Goal: Transaction & Acquisition: Purchase product/service

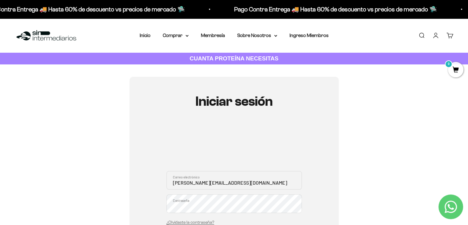
scroll to position [31, 0]
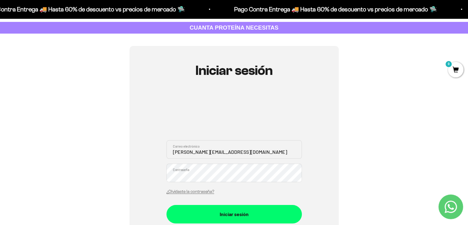
type input "juan.pablo960207@gmail.com"
click at [167, 205] on button "Iniciar sesión" at bounding box center [234, 214] width 135 height 18
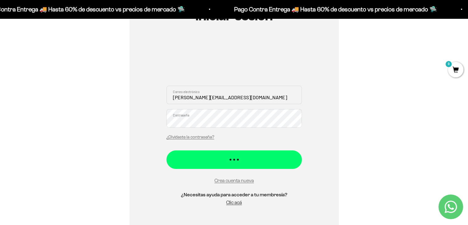
scroll to position [92, 0]
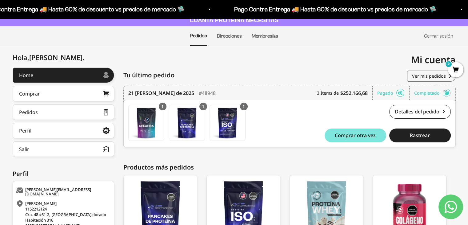
scroll to position [49, 0]
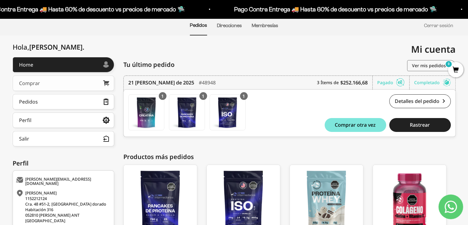
click at [78, 86] on link "Comprar" at bounding box center [64, 82] width 102 height 15
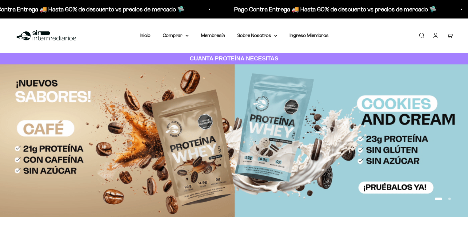
click at [190, 34] on nav "Inicio Comprar Proteínas Ver Todos Whey Iso Vegan" at bounding box center [234, 35] width 189 height 8
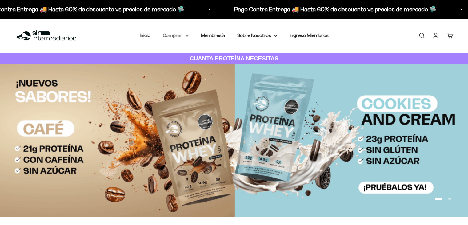
click at [186, 38] on summary "Comprar" at bounding box center [176, 35] width 26 height 8
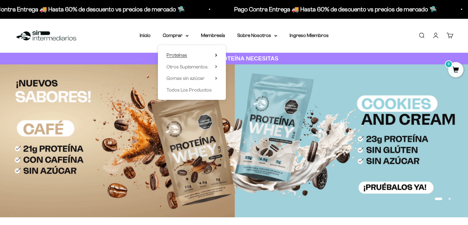
click at [217, 56] on icon at bounding box center [216, 55] width 2 height 3
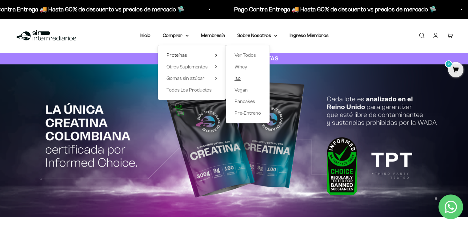
click at [238, 80] on span "Iso" at bounding box center [238, 77] width 6 height 5
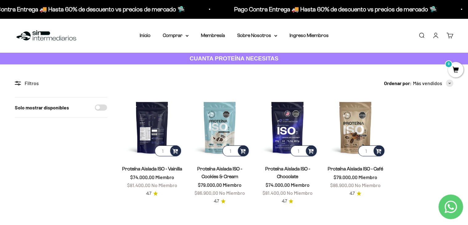
click at [150, 128] on img at bounding box center [152, 127] width 60 height 60
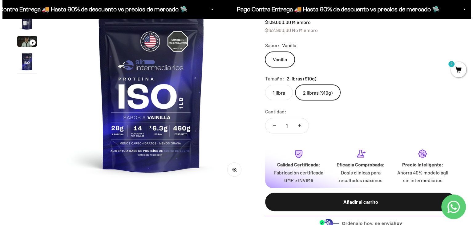
scroll to position [62, 0]
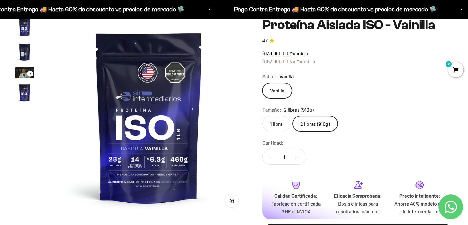
click at [463, 70] on span "0" at bounding box center [455, 69] width 15 height 15
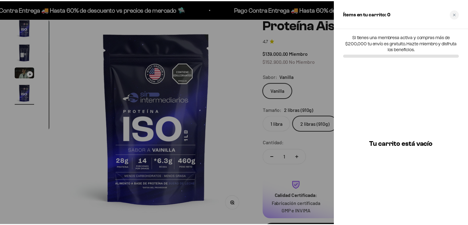
scroll to position [0, 625]
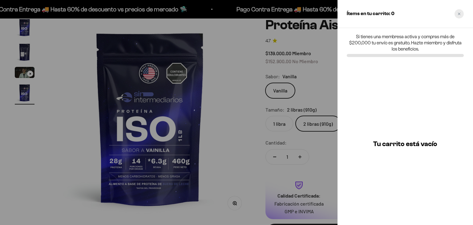
click at [460, 16] on div "Close cart" at bounding box center [458, 13] width 9 height 9
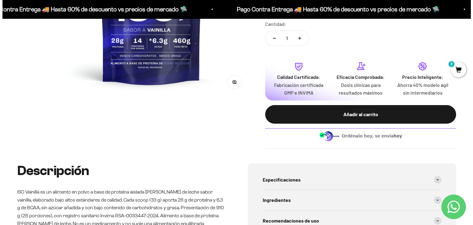
scroll to position [215, 0]
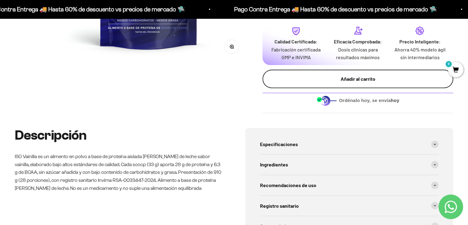
click at [379, 78] on div "Añadir al carrito" at bounding box center [358, 79] width 166 height 8
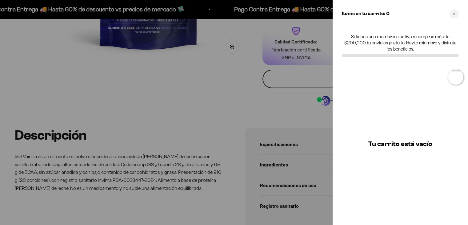
scroll to position [0, 625]
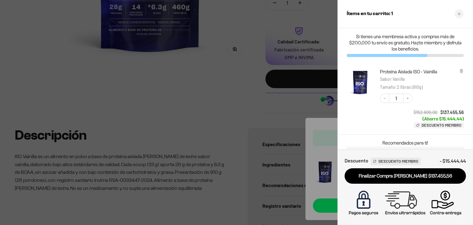
click at [238, 110] on div at bounding box center [236, 112] width 473 height 225
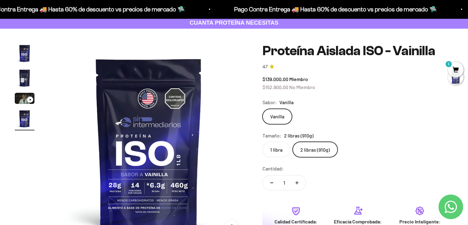
scroll to position [0, 0]
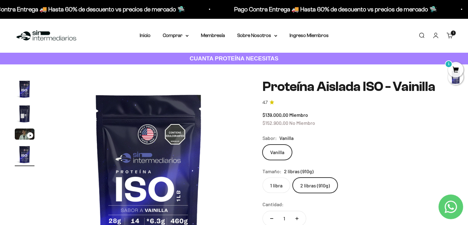
click at [456, 69] on span "1" at bounding box center [455, 69] width 15 height 15
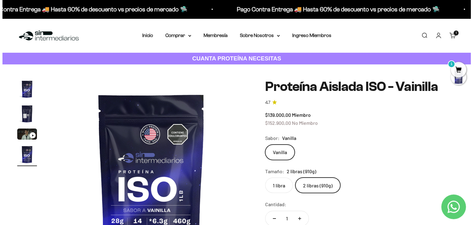
scroll to position [0, 625]
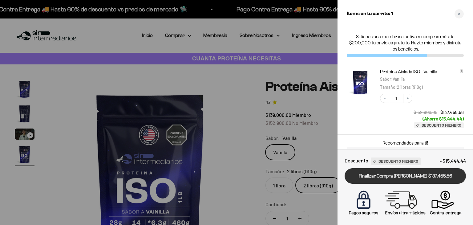
click at [406, 179] on link "Finalizar Compra Segura $137.455,56" at bounding box center [404, 176] width 121 height 16
